Goal: Task Accomplishment & Management: Manage account settings

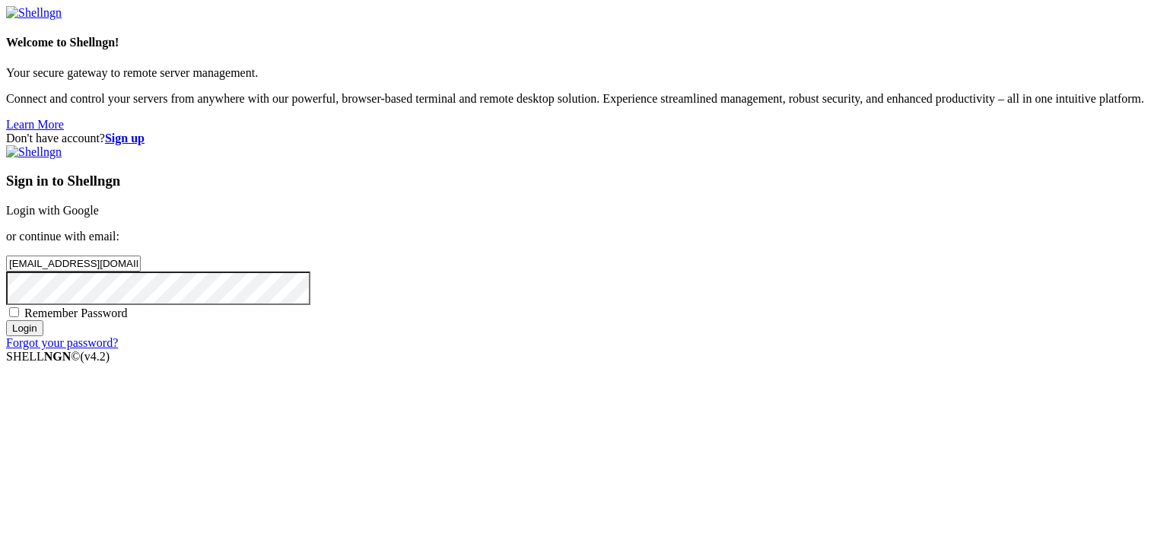
click at [685, 287] on div "Sign in to Shellngn Login with Google or continue with email: [EMAIL_ADDRESS][D…" at bounding box center [577, 247] width 1142 height 205
click at [141, 256] on input "[EMAIL_ADDRESS][DOMAIN_NAME]" at bounding box center [73, 264] width 135 height 16
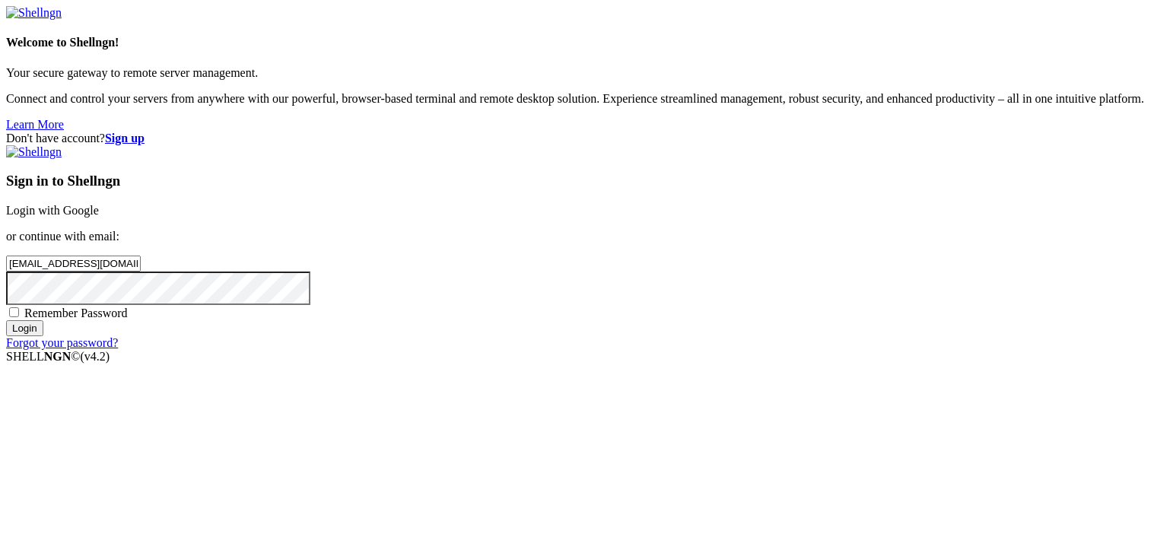
click at [141, 262] on input "[EMAIL_ADDRESS][DOMAIN_NAME]" at bounding box center [73, 264] width 135 height 16
type input "[EMAIL_ADDRESS][DOMAIN_NAME]"
click at [6, 320] on input "Login" at bounding box center [24, 328] width 37 height 16
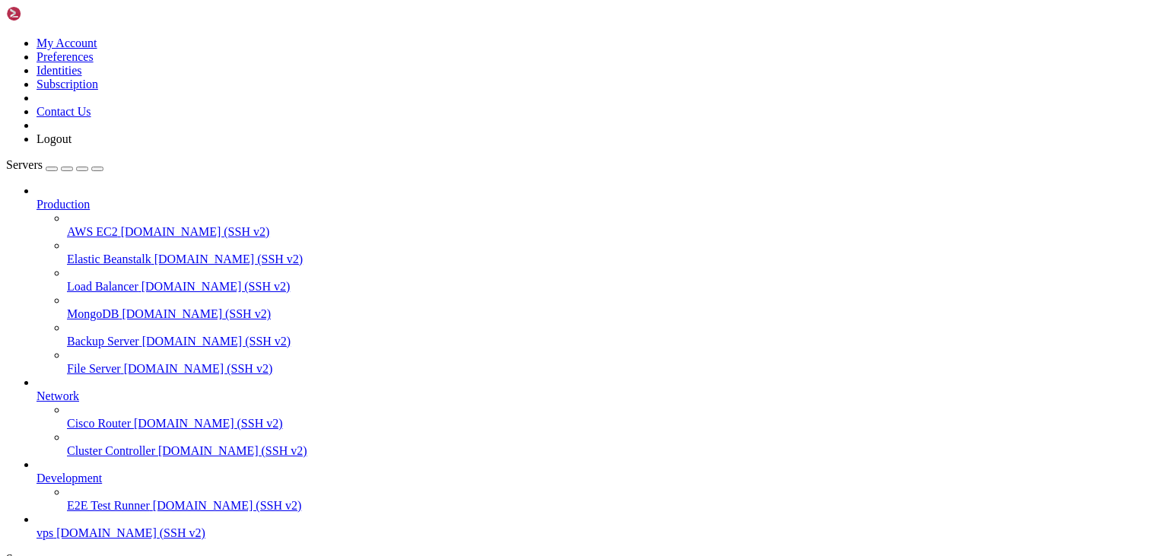
scroll to position [56, 0]
click at [53, 526] on span "vps" at bounding box center [45, 532] width 17 height 13
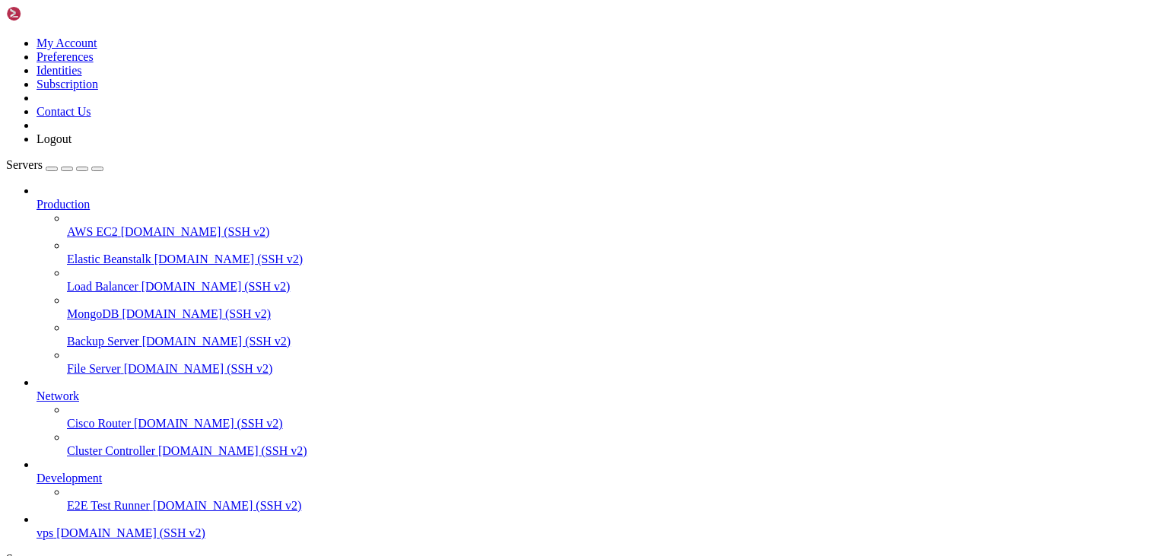
scroll to position [0, 0]
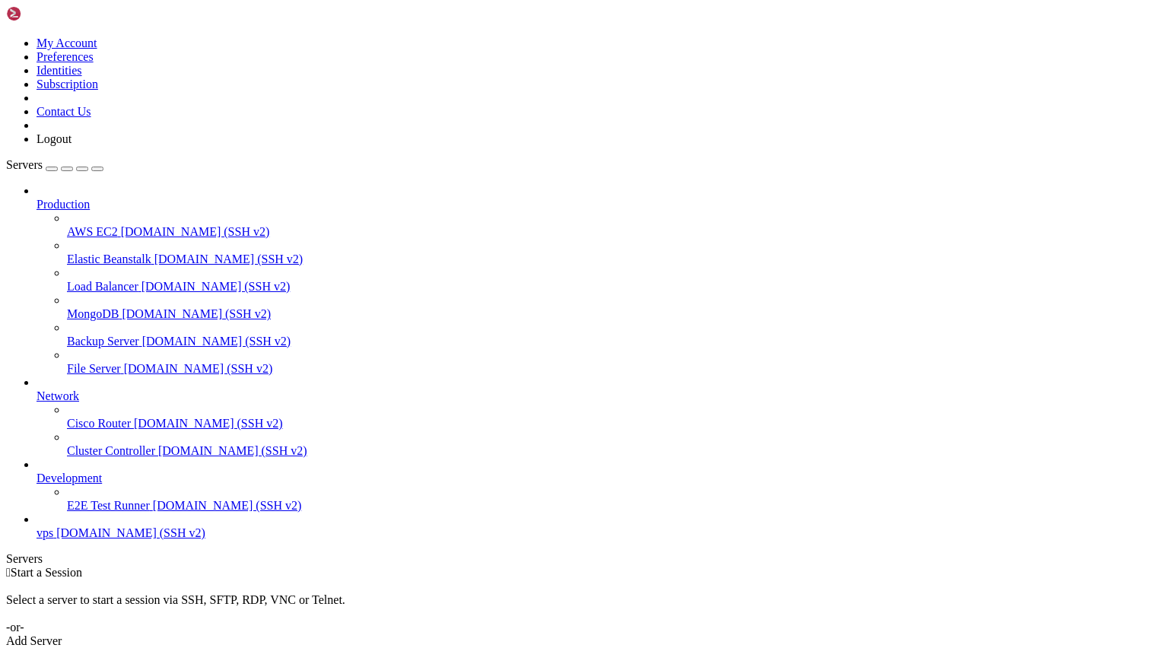
click at [44, 540] on link "vps [DOMAIN_NAME] (SSH v2)" at bounding box center [592, 533] width 1111 height 14
